Goal: Task Accomplishment & Management: Use online tool/utility

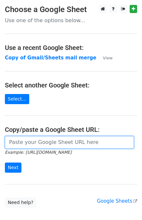
click at [30, 145] on input "url" at bounding box center [69, 142] width 129 height 12
paste input "https://docs.google.com/spreadsheets/d/1BkKH8tJnoYeVxHA8zEGlNlFve5Pil72X-5lfm86…"
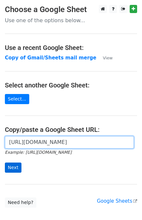
type input "https://docs.google.com/spreadsheets/d/1BkKH8tJnoYeVxHA8zEGlNlFve5Pil72X-5lfm86…"
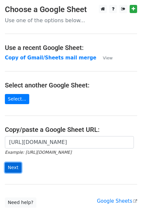
scroll to position [0, 0]
click at [16, 168] on input "Next" at bounding box center [13, 167] width 17 height 10
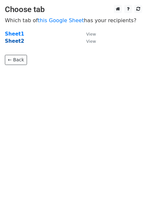
click at [9, 43] on strong "Sheet2" at bounding box center [14, 41] width 19 height 6
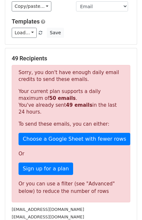
scroll to position [199, 0]
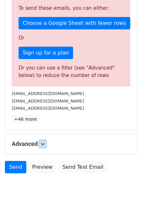
click at [46, 140] on link at bounding box center [42, 143] width 7 height 7
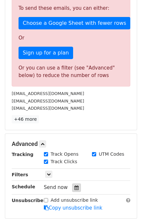
click at [75, 185] on icon at bounding box center [77, 187] width 4 height 5
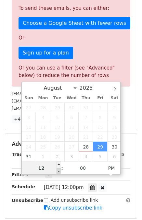
type input "2025-08-29 11:00"
type input "11"
click at [59, 168] on span at bounding box center [59, 171] width 5 height 7
type input "2025-08-29 10:00"
type input "10"
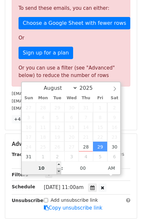
click at [60, 170] on span at bounding box center [59, 171] width 5 height 7
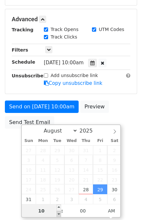
click at [60, 170] on span "12" at bounding box center [57, 170] width 14 height 10
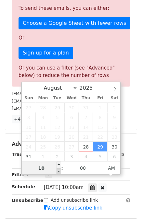
type input "2025-08-29 09:00"
type input "09"
click at [60, 170] on span at bounding box center [59, 171] width 5 height 7
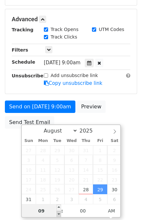
click at [60, 170] on span "12" at bounding box center [57, 170] width 14 height 10
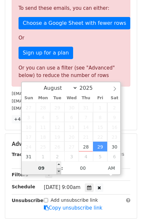
type input "2025-08-29 08:00"
type input "08"
click at [60, 172] on span at bounding box center [59, 171] width 5 height 7
type input "2025-08-29 07:00"
type input "07"
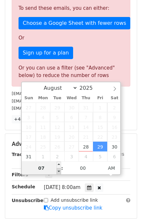
click at [60, 172] on span at bounding box center [59, 171] width 5 height 7
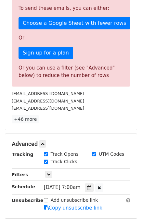
click at [12, 203] on div "Advanced Tracking Track Opens UTM Codes Track Clicks Filters Only include sprea…" at bounding box center [71, 176] width 132 height 84
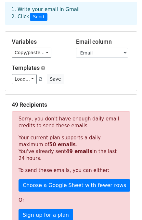
scroll to position [0, 0]
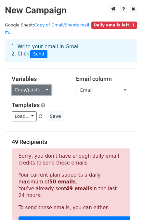
click at [30, 85] on link "Copy/paste..." at bounding box center [32, 90] width 40 height 10
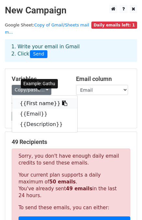
click at [62, 100] on icon at bounding box center [64, 102] width 5 height 5
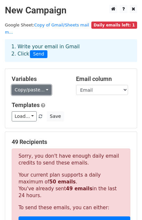
click at [40, 85] on link "Copy/paste..." at bounding box center [32, 90] width 40 height 10
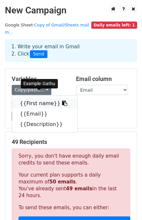
click at [51, 98] on link "{{First name}}" at bounding box center [45, 103] width 66 height 10
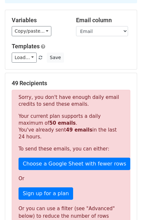
scroll to position [59, 0]
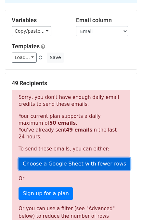
click at [66, 157] on link "Choose a Google Sheet with fewer rows" at bounding box center [75, 163] width 112 height 12
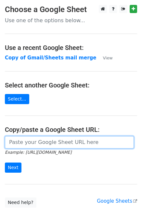
click at [66, 146] on input "url" at bounding box center [69, 142] width 129 height 12
paste input "{{First name}}"
type input "{{First name}}"
click at [51, 144] on input "url" at bounding box center [69, 142] width 129 height 12
paste input "[URL][DOMAIN_NAME]"
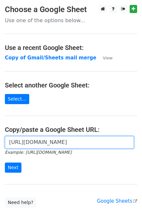
scroll to position [0, 133]
type input "https://docs.google.com/spreadsheets/d/1BkKH8tJnoYeVxHA8zEGlNlFve5Pil72X-5lfm86…"
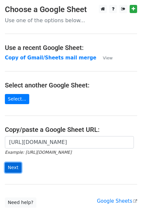
scroll to position [0, 0]
click at [12, 164] on input "Next" at bounding box center [13, 167] width 17 height 10
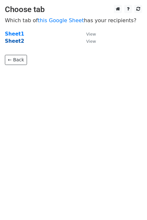
click at [16, 41] on strong "Sheet2" at bounding box center [14, 41] width 19 height 6
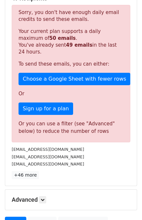
scroll to position [199, 0]
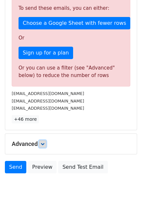
click at [43, 140] on link at bounding box center [42, 143] width 7 height 7
